Goal: Task Accomplishment & Management: Manage account settings

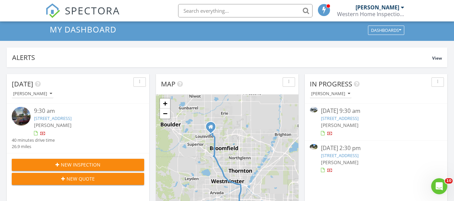
scroll to position [70, 0]
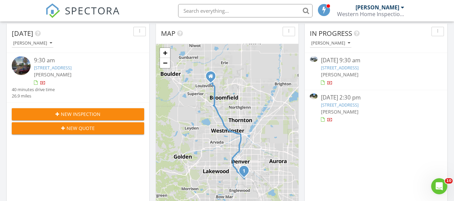
click at [358, 104] on link "3665 S Hibiscus Way, Denver, CO 80237" at bounding box center [340, 105] width 38 height 6
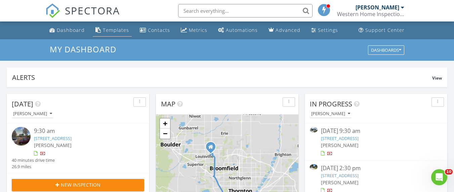
click at [117, 32] on div "Templates" at bounding box center [116, 30] width 26 height 6
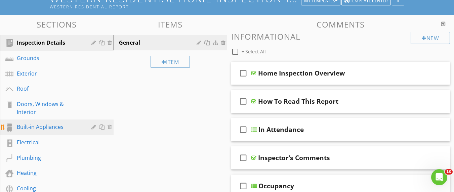
scroll to position [64, 0]
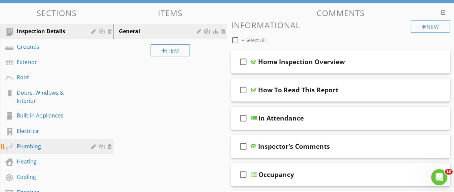
click at [38, 148] on div "Plumbing" at bounding box center [49, 146] width 65 height 8
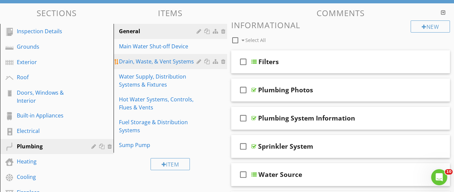
click at [141, 62] on div "Drain, Waste, & Vent Systems" at bounding box center [159, 61] width 80 height 8
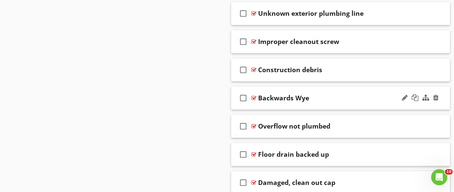
scroll to position [3562, 0]
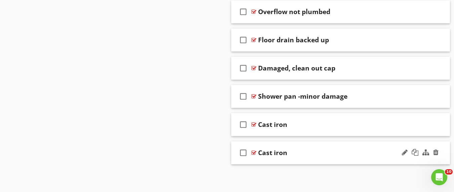
click at [346, 151] on div "Cast iron" at bounding box center [335, 153] width 154 height 8
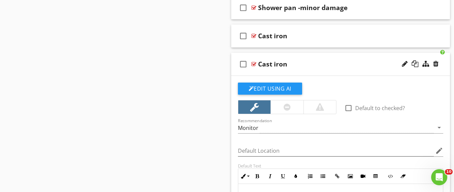
scroll to position [3615, 0]
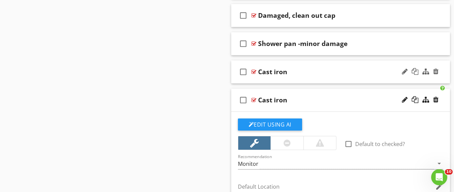
click at [340, 69] on div "Cast iron" at bounding box center [335, 72] width 154 height 8
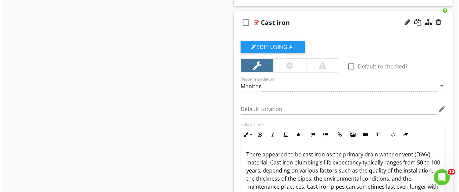
scroll to position [3604, 0]
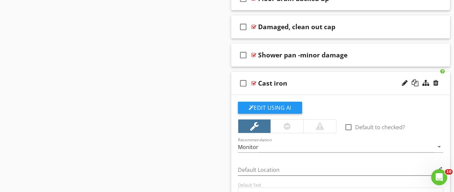
click at [315, 75] on div "check_box_outline_blank Cast iron" at bounding box center [340, 83] width 219 height 23
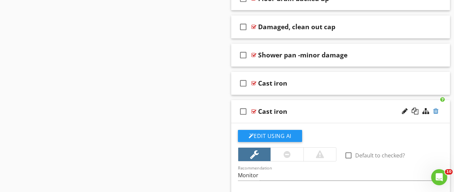
click at [435, 109] on div at bounding box center [435, 111] width 5 height 7
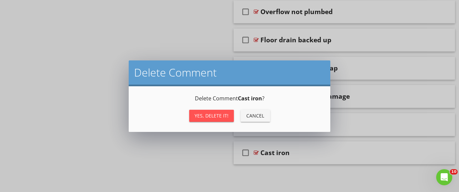
click at [190, 114] on button "Yes, Delete it!" at bounding box center [211, 116] width 45 height 12
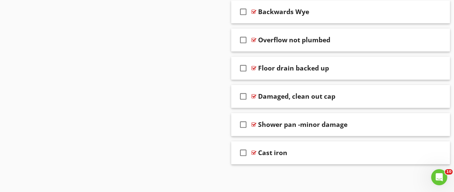
scroll to position [2584, 0]
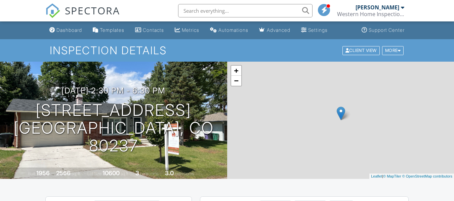
scroll to position [117, 0]
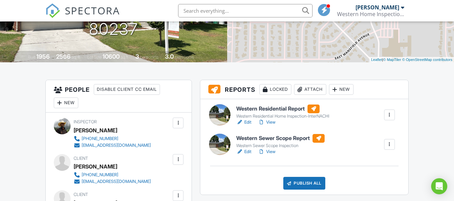
click at [273, 123] on link "View" at bounding box center [266, 122] width 17 height 7
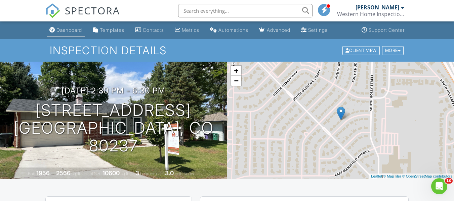
click at [57, 29] on div "Dashboard" at bounding box center [69, 30] width 26 height 6
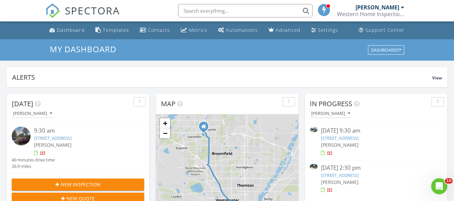
click at [358, 138] on link "1216 Raindance Pl, Erie, CO 80516" at bounding box center [340, 138] width 38 height 6
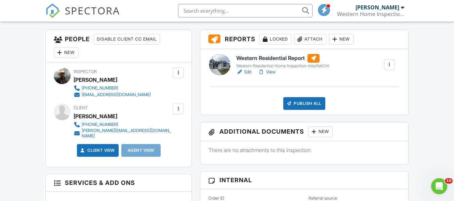
click at [270, 72] on link "View" at bounding box center [266, 72] width 17 height 7
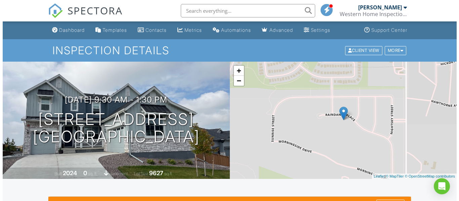
scroll to position [203, 0]
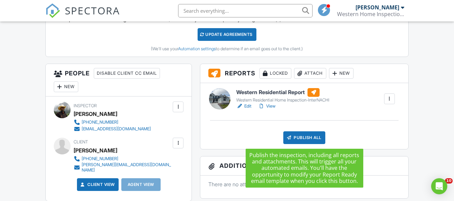
click at [295, 139] on div "Publish All" at bounding box center [304, 138] width 42 height 13
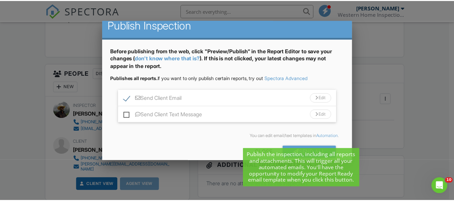
scroll to position [17, 0]
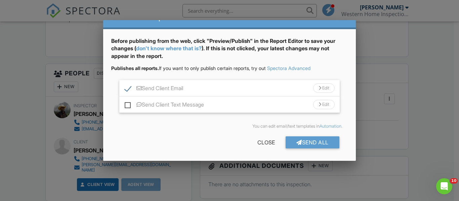
click at [442, 92] on div at bounding box center [229, 92] width 459 height 252
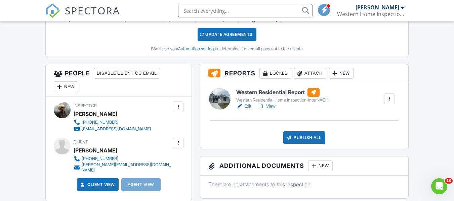
click at [271, 105] on link "View" at bounding box center [266, 106] width 17 height 7
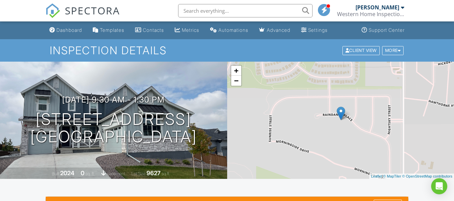
scroll to position [3, 0]
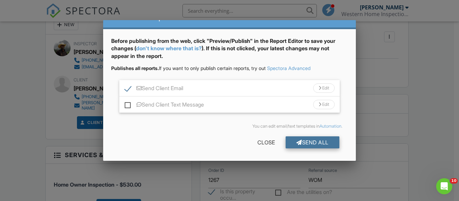
scroll to position [0, 0]
click at [299, 145] on div "Send All" at bounding box center [312, 143] width 54 height 12
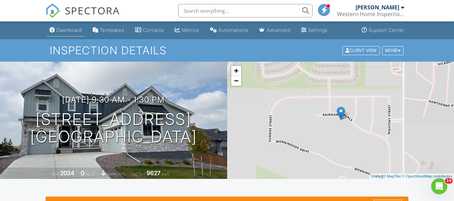
click at [60, 31] on div "Dashboard" at bounding box center [69, 30] width 26 height 6
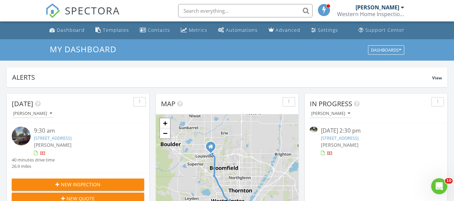
click at [72, 137] on link "1680 S Humboldt St, Denver, CO 80210" at bounding box center [53, 138] width 38 height 6
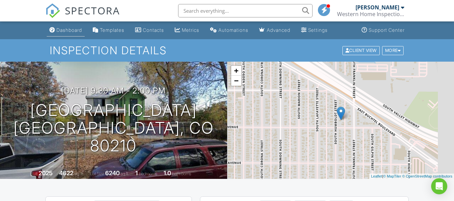
click at [56, 30] on link "Dashboard" at bounding box center [66, 30] width 38 height 12
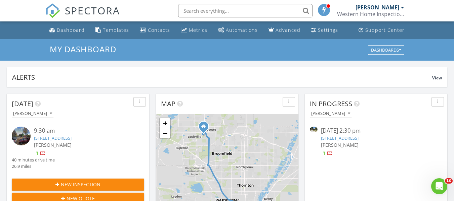
click at [358, 138] on link "[STREET_ADDRESS]" at bounding box center [340, 138] width 38 height 6
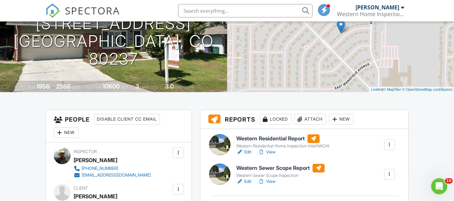
scroll to position [132, 0]
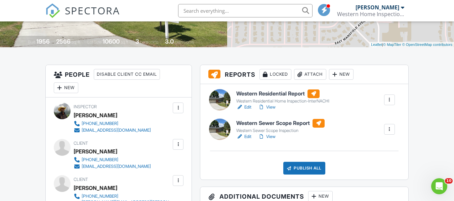
click at [273, 107] on link "View" at bounding box center [266, 107] width 17 height 7
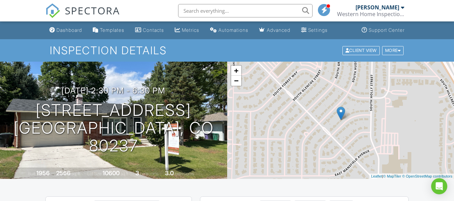
scroll to position [147, 0]
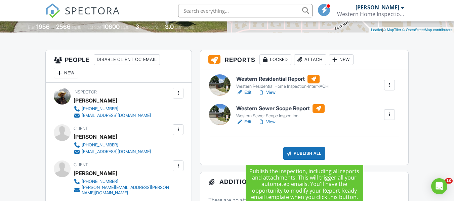
click at [273, 92] on link "View" at bounding box center [266, 92] width 17 height 7
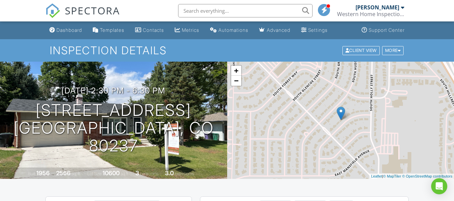
scroll to position [138, 0]
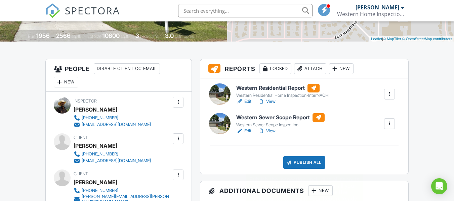
click at [307, 156] on div "Publish All" at bounding box center [304, 162] width 42 height 13
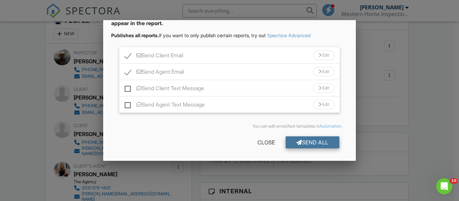
scroll to position [0, 0]
click at [300, 144] on div "Send All" at bounding box center [312, 143] width 54 height 12
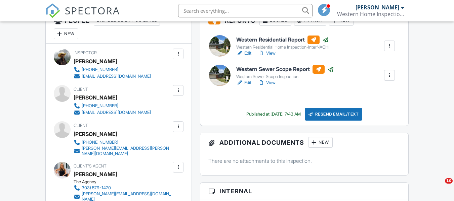
scroll to position [186, 0]
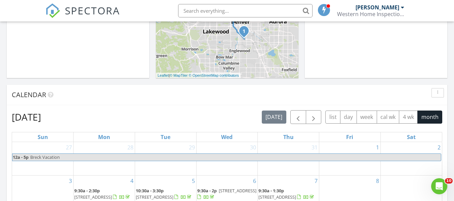
scroll to position [396, 0]
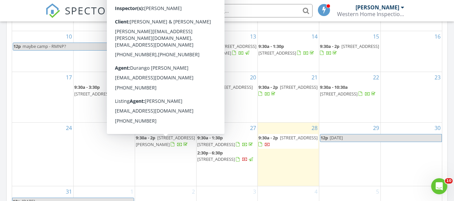
click at [171, 146] on span "[STREET_ADDRESS][PERSON_NAME]" at bounding box center [165, 141] width 59 height 12
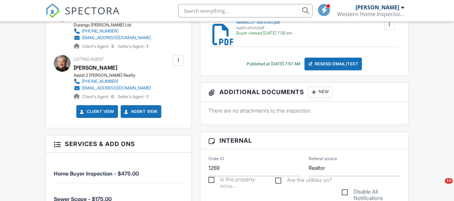
scroll to position [343, 0]
click at [94, 110] on link "Client View" at bounding box center [97, 111] width 36 height 7
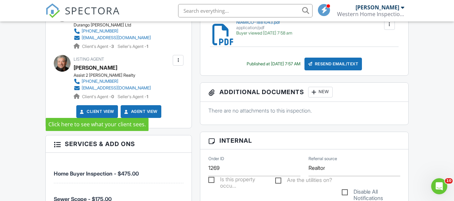
scroll to position [0, 0]
